Goal: Task Accomplishment & Management: Use online tool/utility

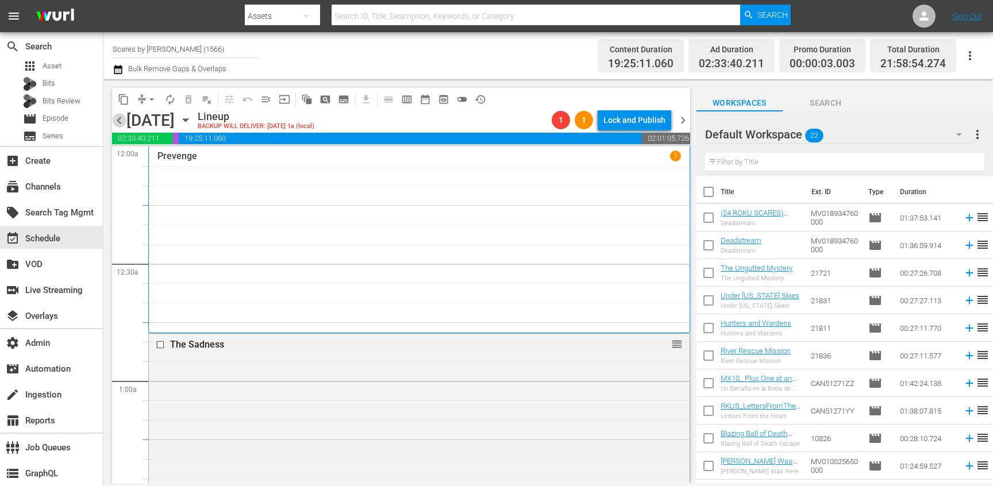
click at [684, 118] on span "chevron_right" at bounding box center [683, 120] width 14 height 14
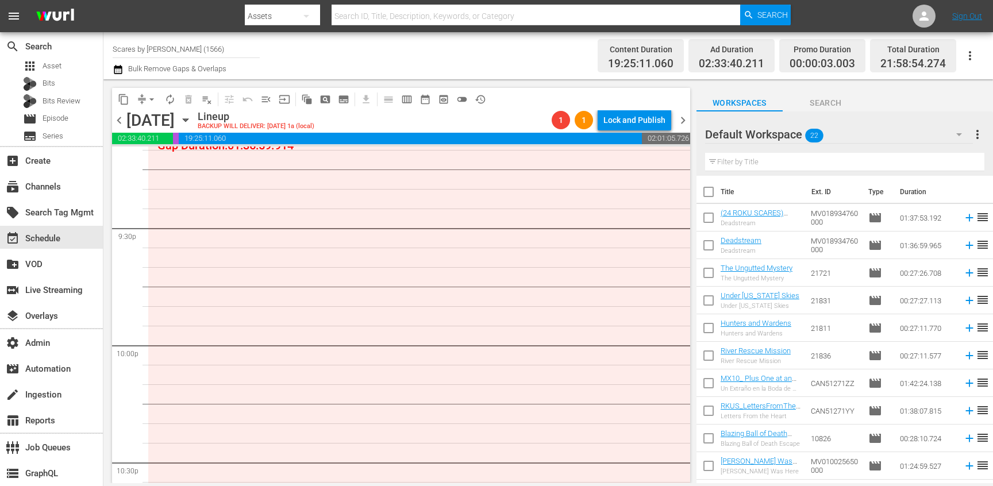
scroll to position [4744, 0]
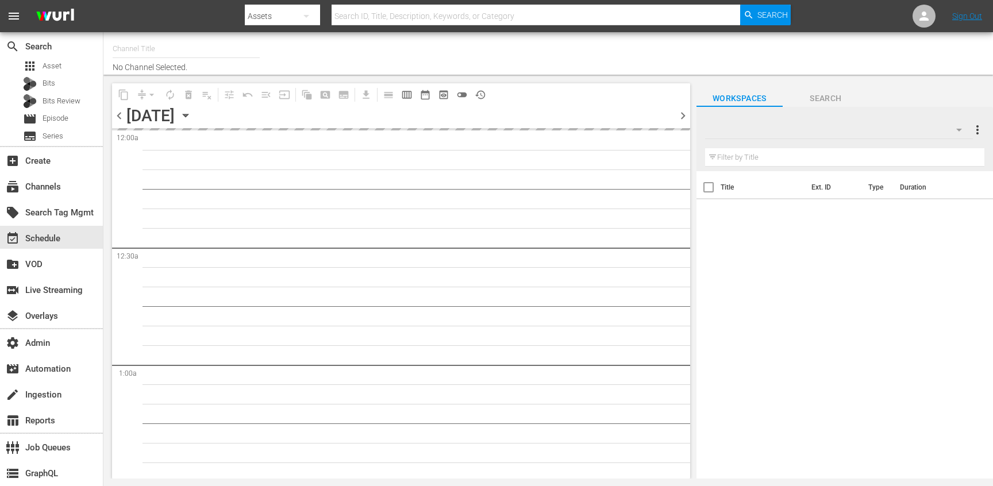
type input "Scares by Shudder (1566)"
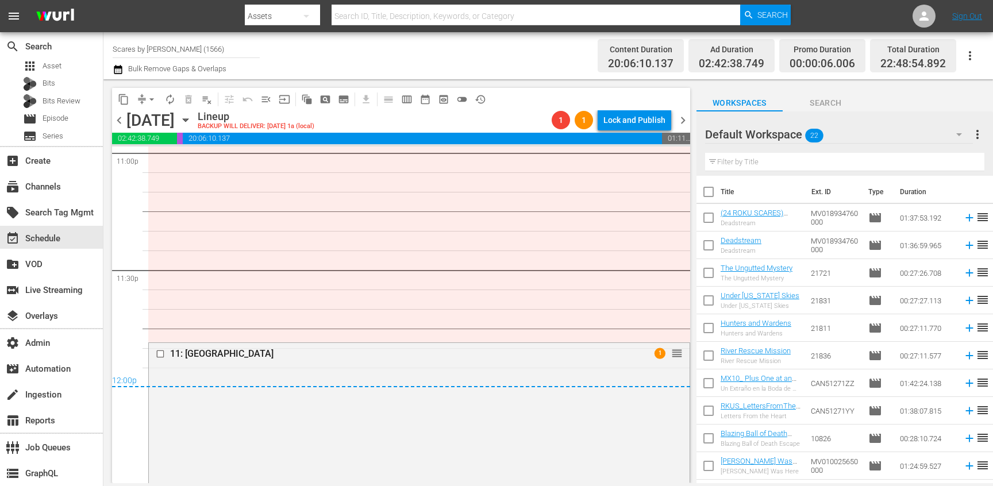
scroll to position [5388, 0]
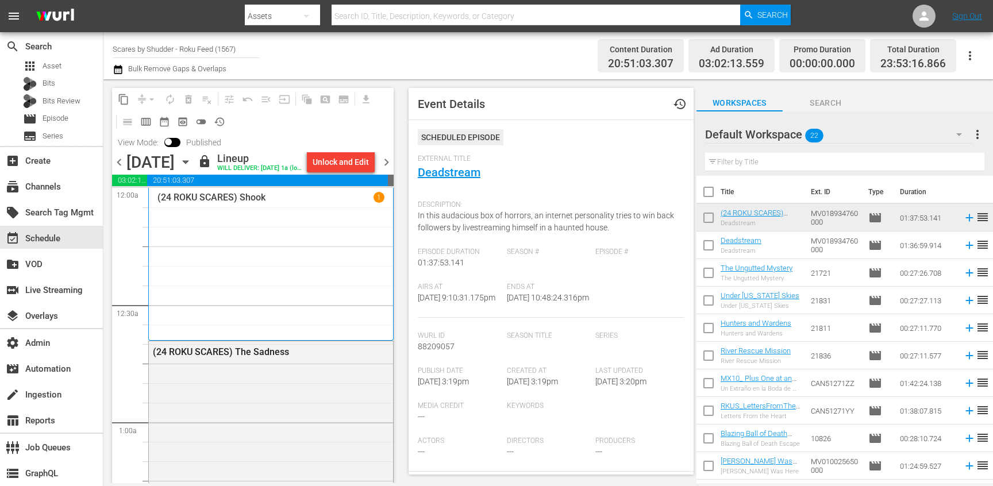
scroll to position [4939, 0]
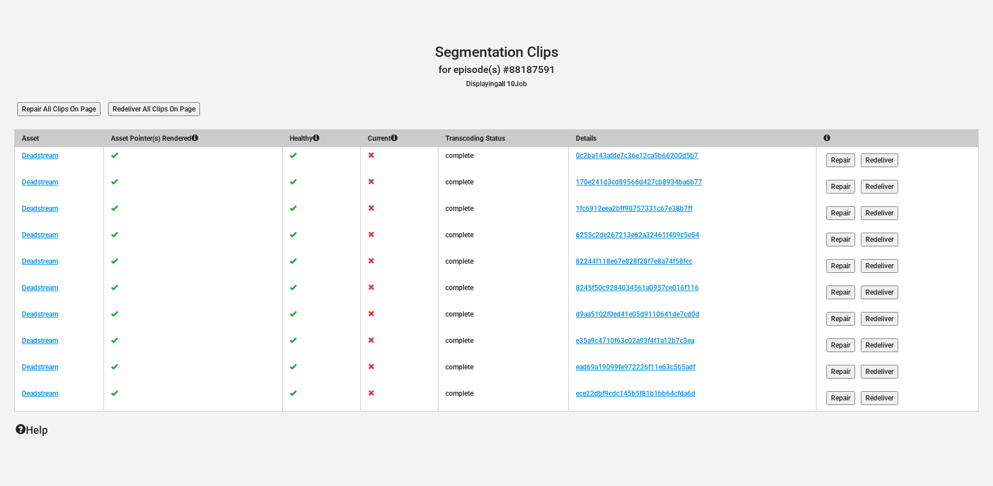
click at [137, 114] on input "Redeliver All Clips On Page" at bounding box center [154, 109] width 92 height 14
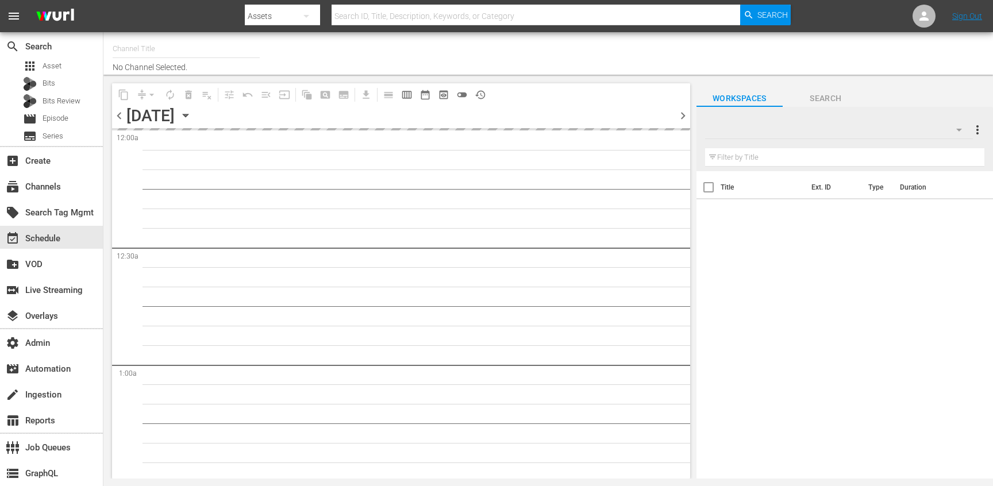
type input "Scares by Shudder - Roku Feed (1567)"
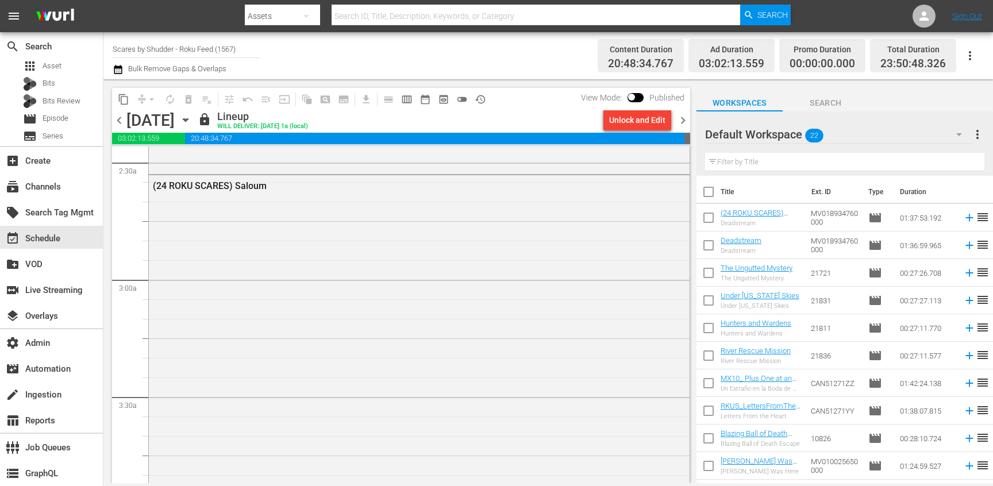
scroll to position [728, 0]
